Goal: Task Accomplishment & Management: Complete application form

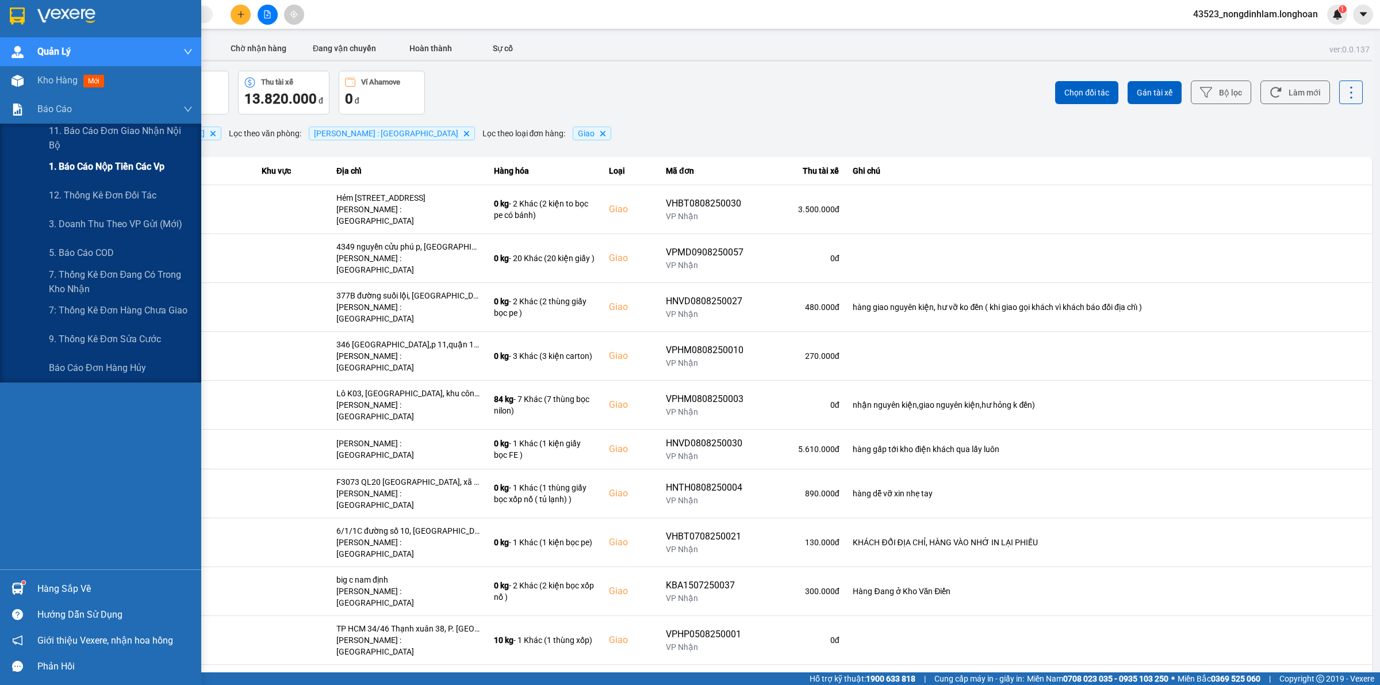
click at [136, 163] on span "1. Báo cáo nộp tiền các vp" at bounding box center [107, 166] width 116 height 14
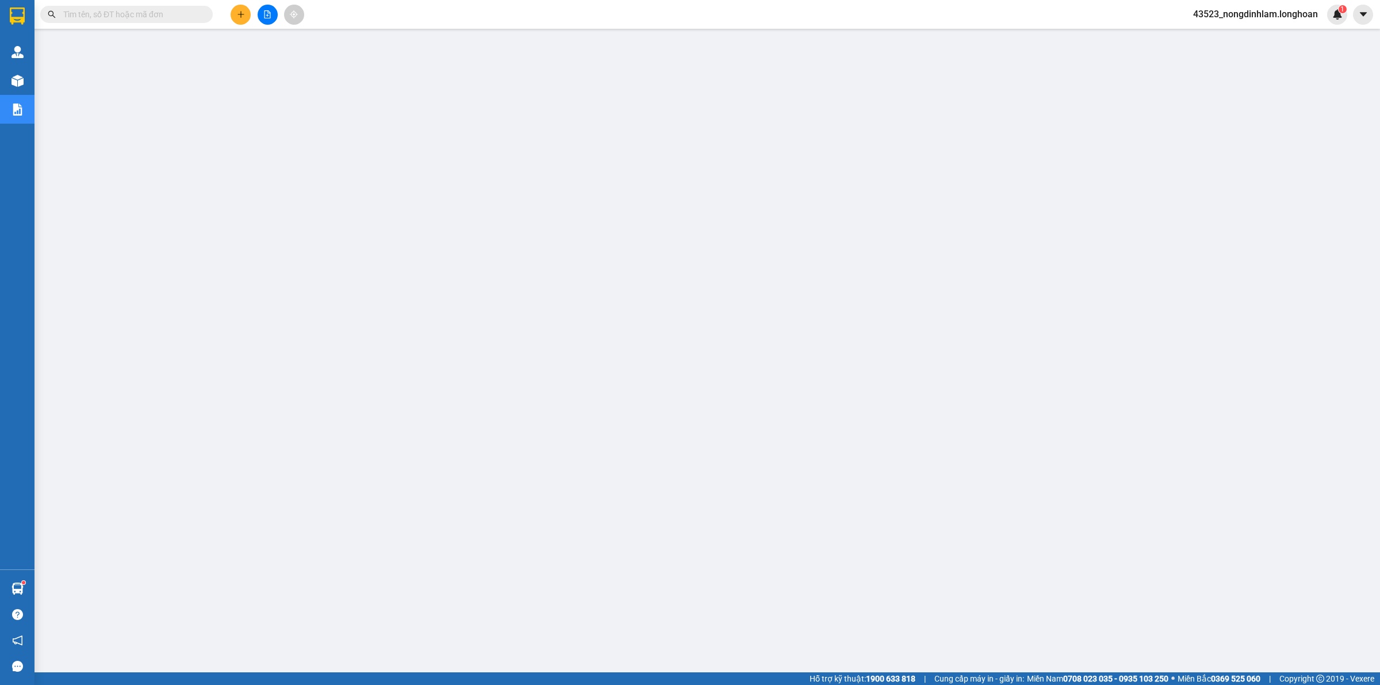
click at [159, 10] on input "text" at bounding box center [131, 14] width 136 height 13
paste input "KQ120708250014"
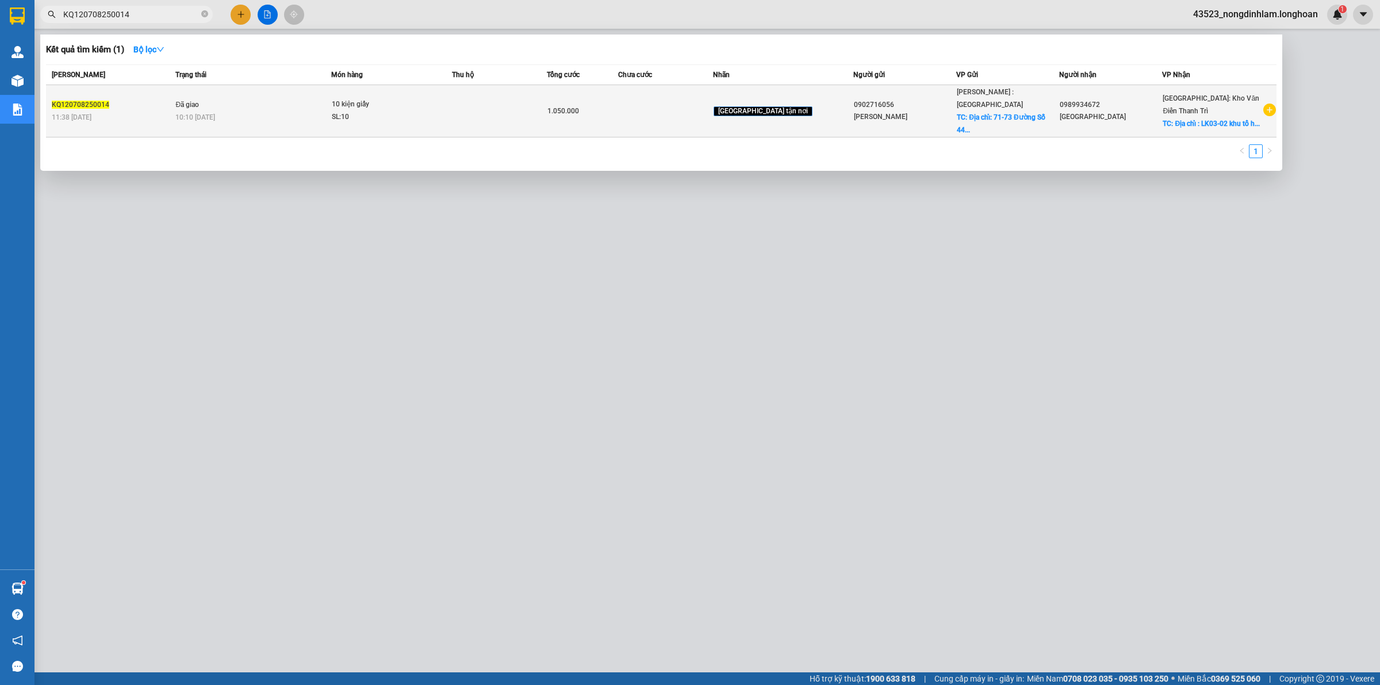
type input "KQ120708250014"
click at [197, 105] on span "Đã giao" at bounding box center [187, 105] width 24 height 8
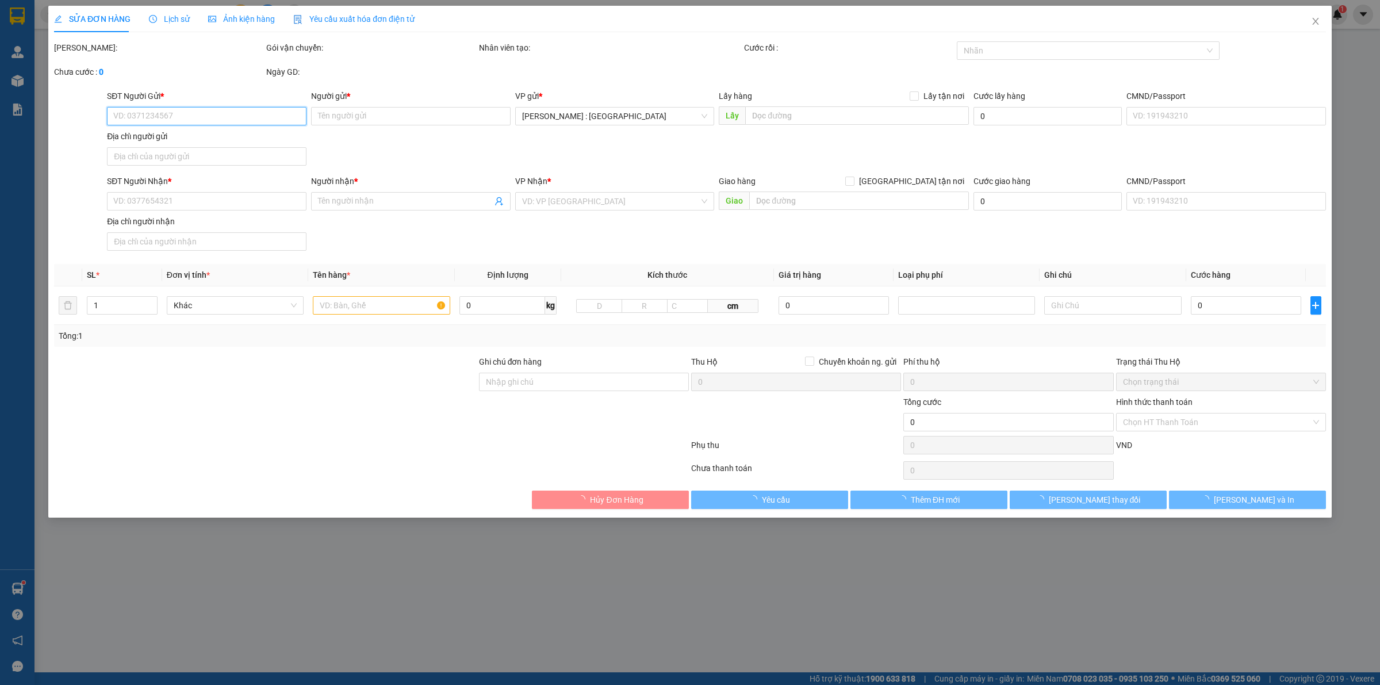
type input "0902716056"
type input "[PERSON_NAME]"
checkbox input "true"
type input "Địa chỉ: [STREET_ADDRESS]"
type input "100.000"
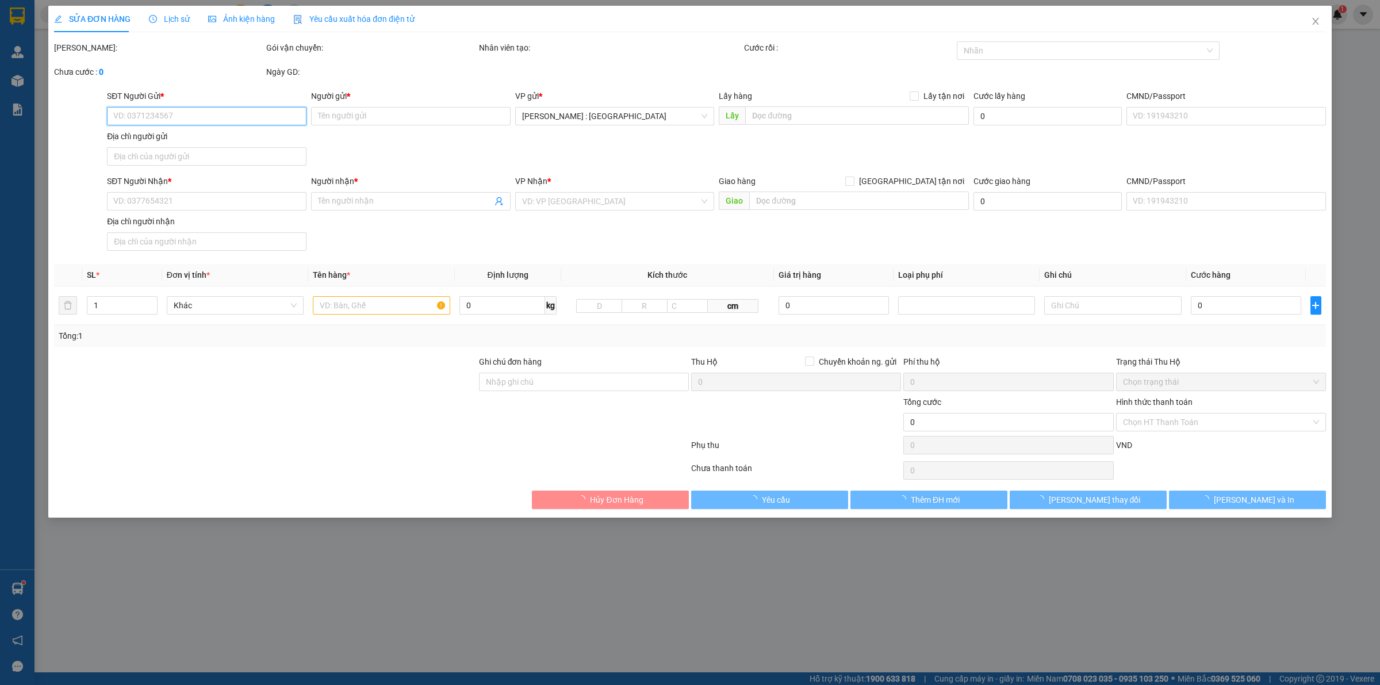
type input "0989934672"
type input "[GEOGRAPHIC_DATA]"
checkbox input "true"
type input "Địa chỉ : LK03-02 khu tổ hợp thương mại và dịch vụ cao cấp [GEOGRAPHIC_DATA], […"
type input "1.050.000"
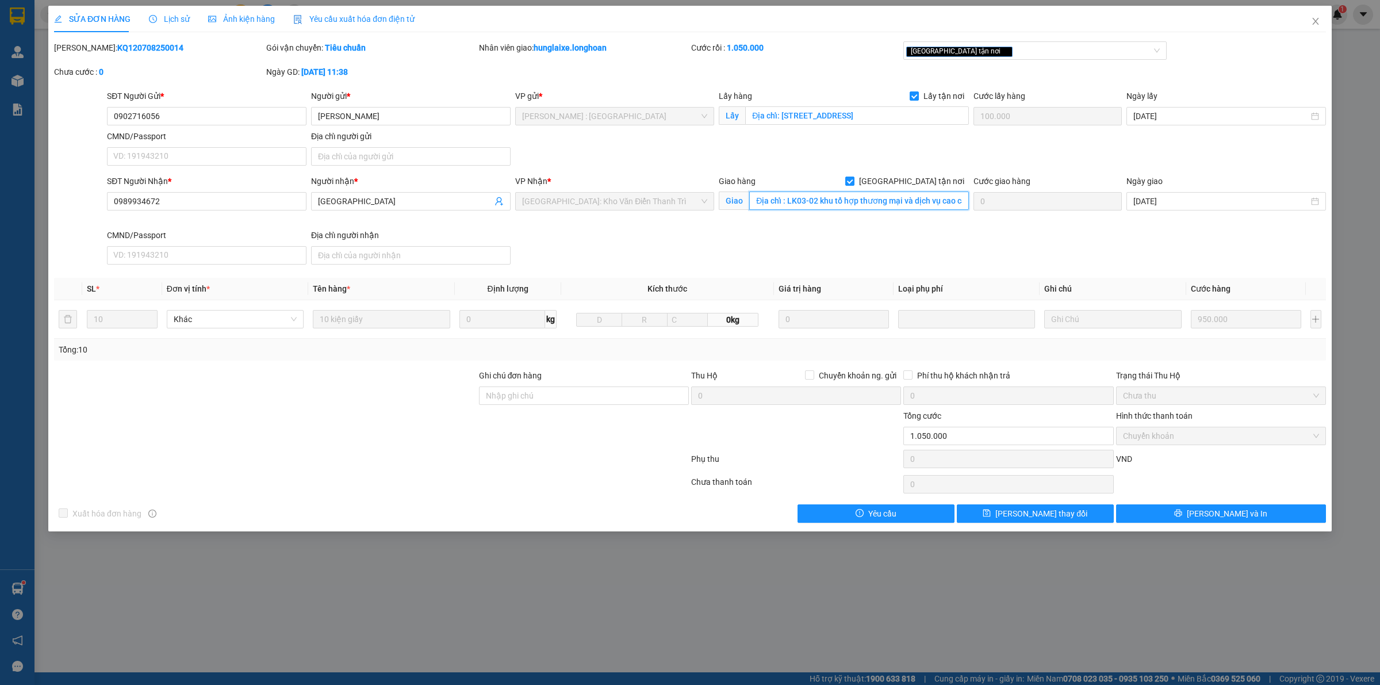
click at [817, 200] on input "Địa chỉ : LK03-02 khu tổ hợp thương mại và dịch vụ cao cấp [GEOGRAPHIC_DATA], […" at bounding box center [859, 200] width 220 height 18
click at [832, 196] on input "Địa chỉ : LK03-02 khu tổ hợp thương mại và dịch vụ cao cấp [GEOGRAPHIC_DATA], […" at bounding box center [859, 200] width 220 height 18
click at [152, 20] on icon "clock-circle" at bounding box center [153, 19] width 8 height 8
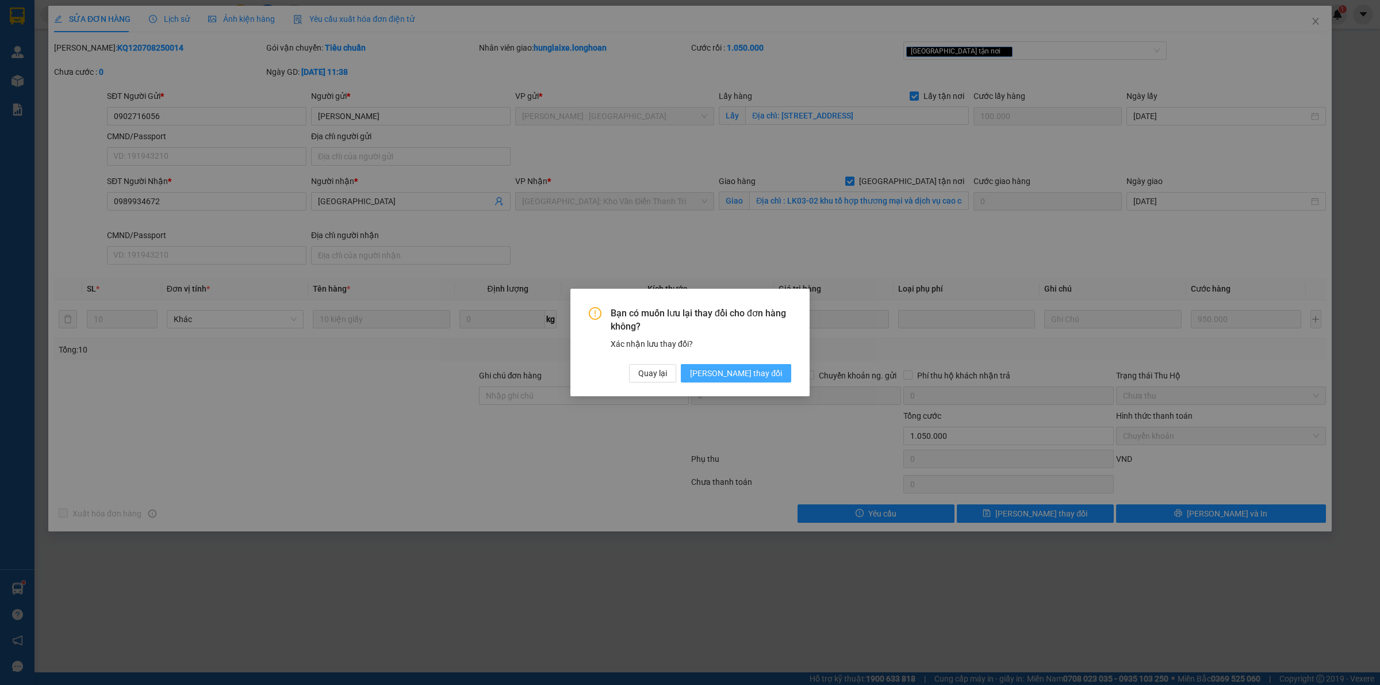
click at [767, 369] on span "[PERSON_NAME] thay đổi" at bounding box center [736, 373] width 92 height 13
